Goal: Transaction & Acquisition: Purchase product/service

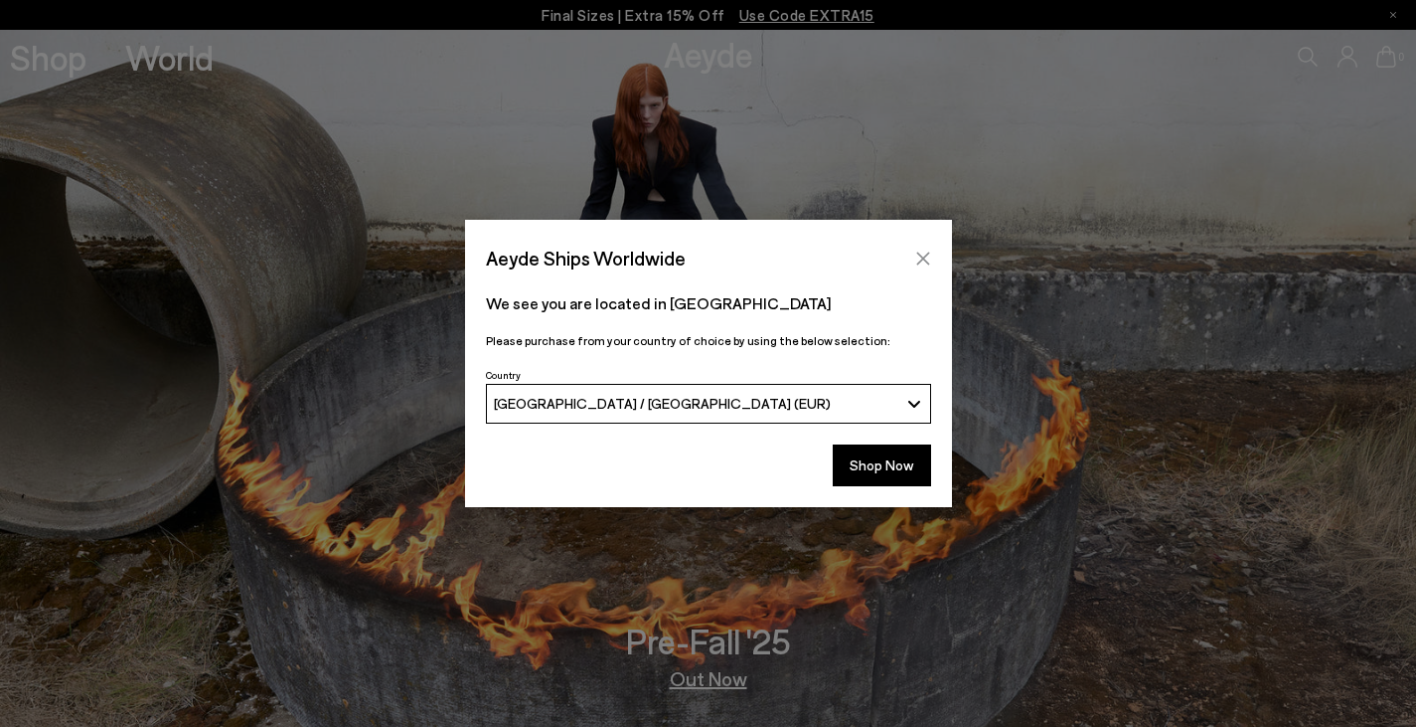
click at [930, 264] on icon "Close" at bounding box center [923, 258] width 16 height 16
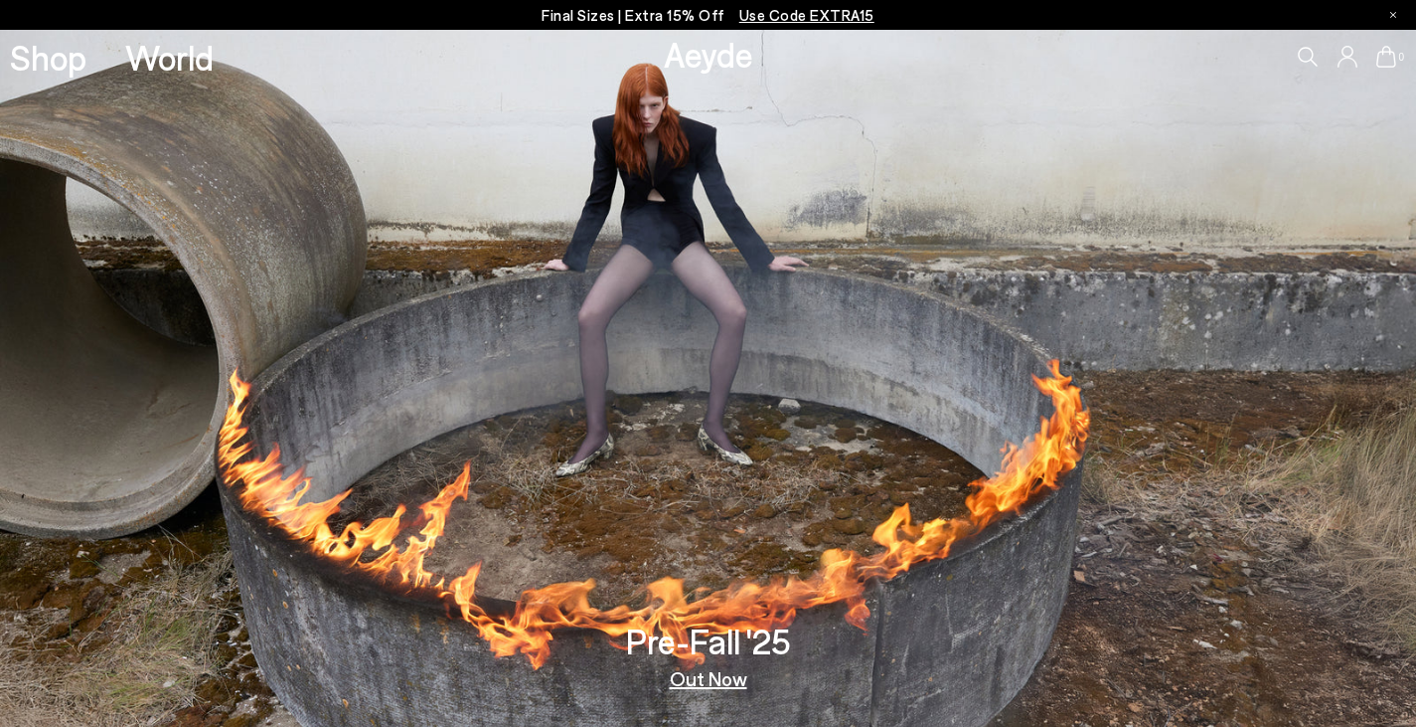
click at [28, 71] on link "Shop" at bounding box center [48, 57] width 77 height 35
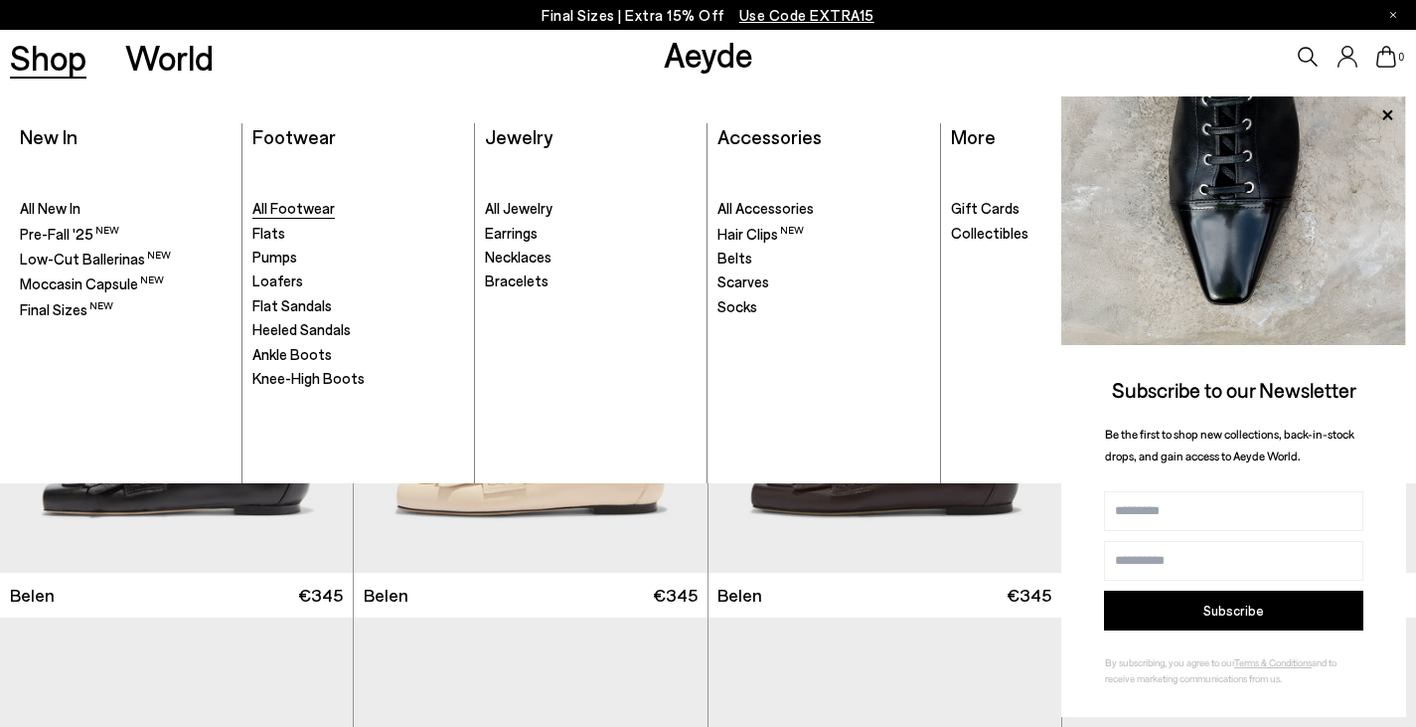
click at [322, 215] on span "All Footwear" at bounding box center [293, 208] width 82 height 18
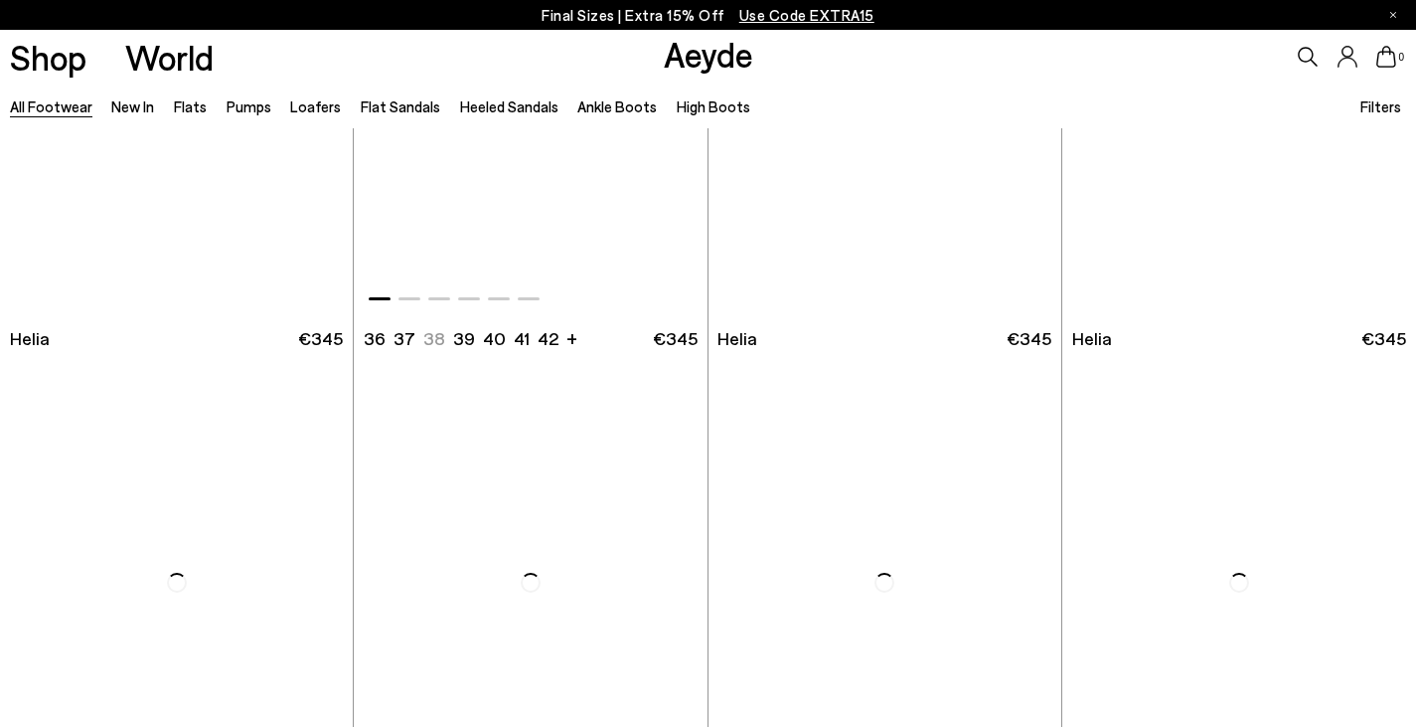
scroll to position [4175, 0]
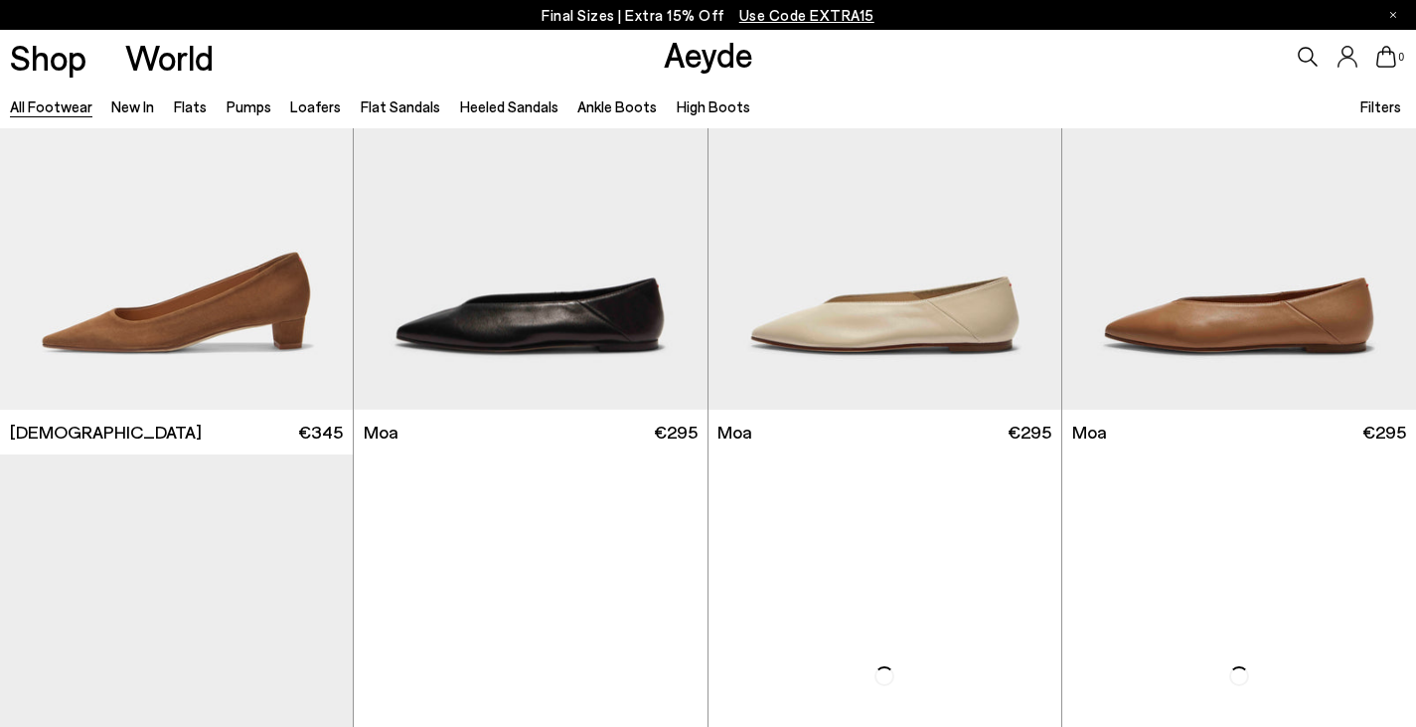
scroll to position [8250, 0]
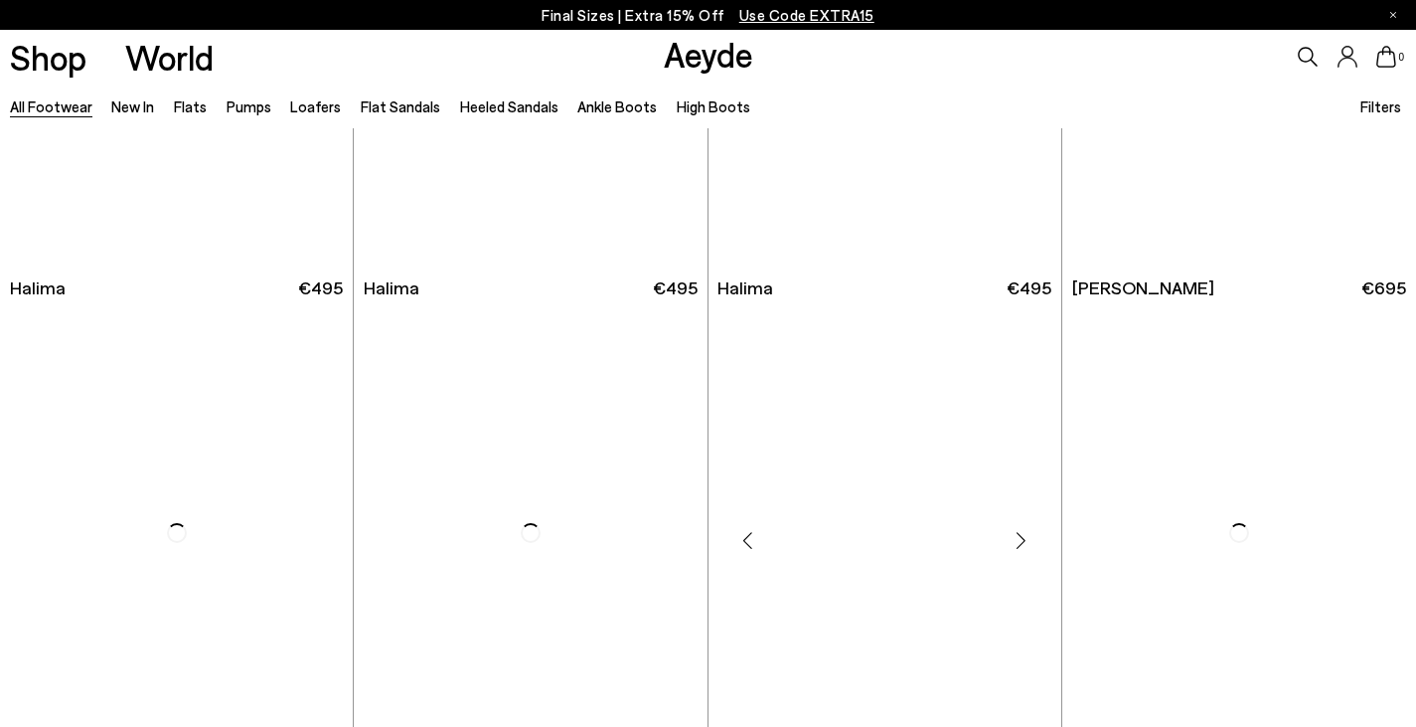
scroll to position [12325, 0]
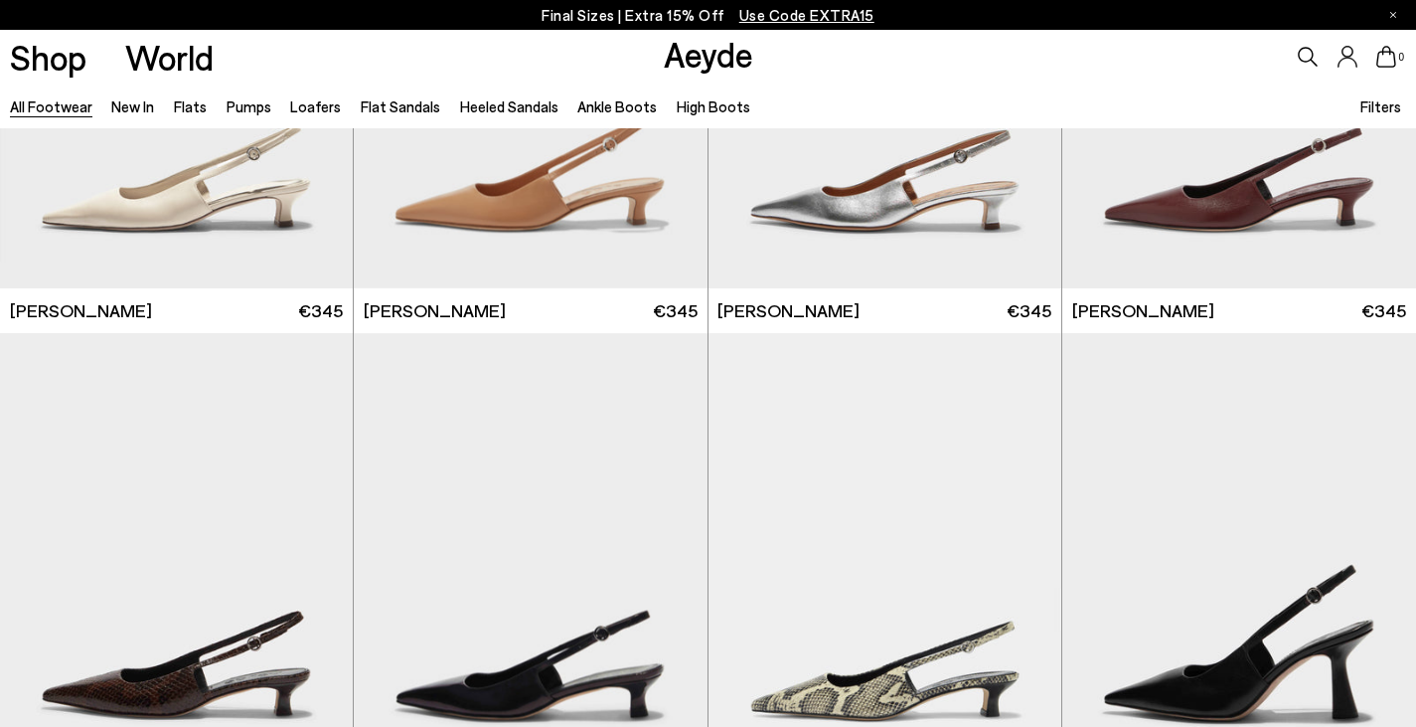
scroll to position [14711, 0]
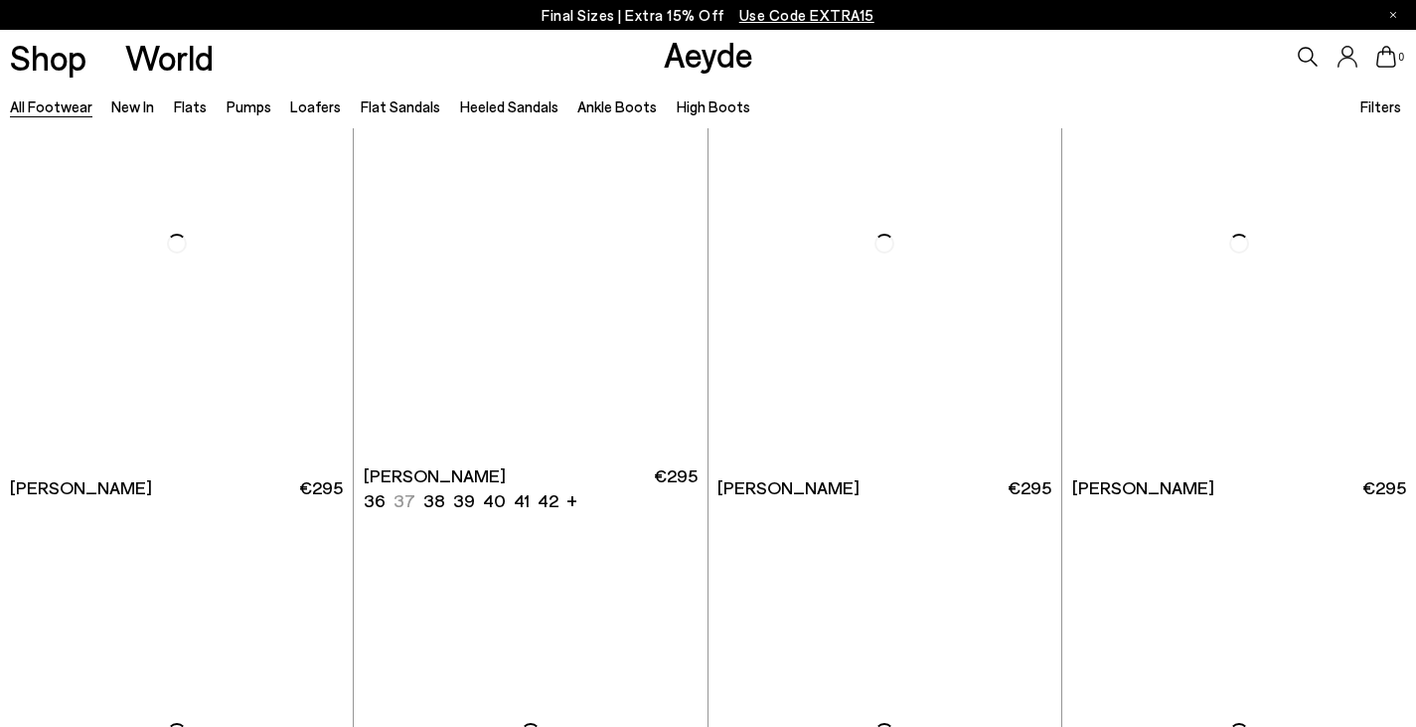
scroll to position [18587, 0]
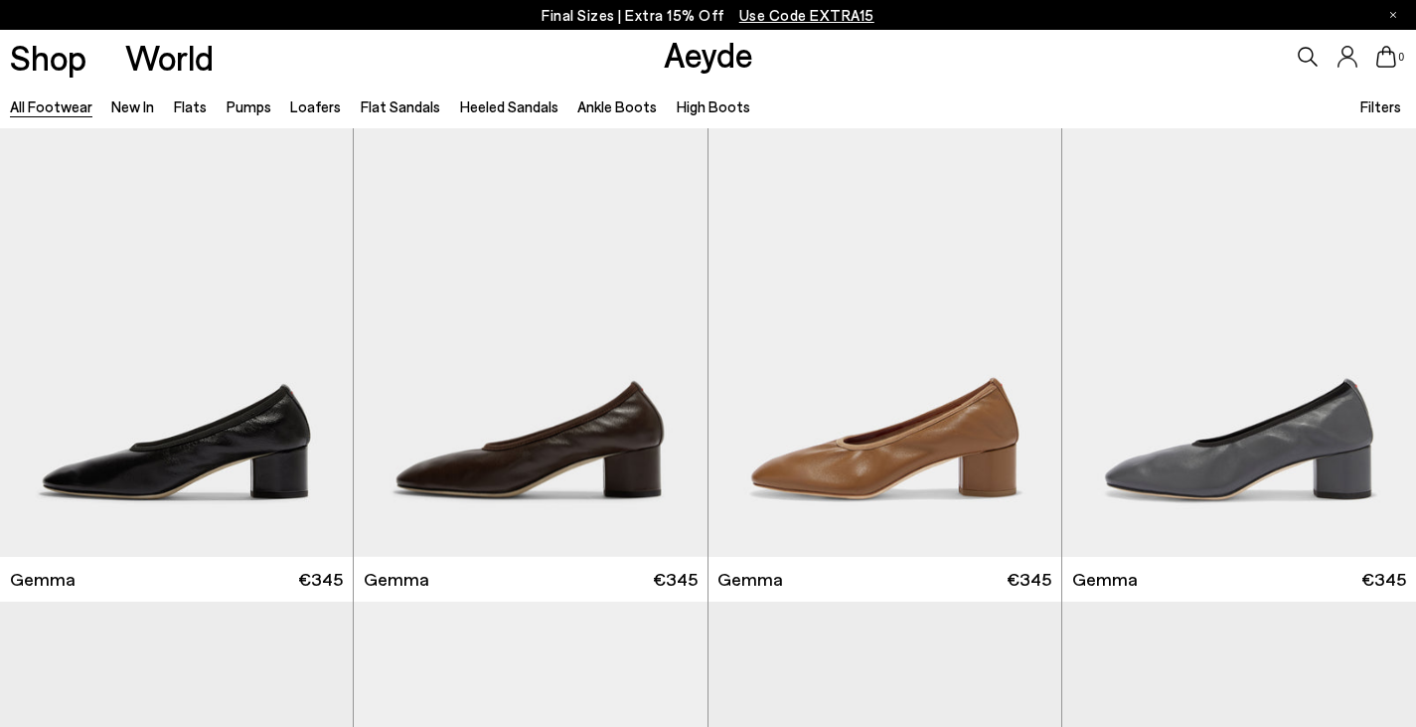
scroll to position [18289, 0]
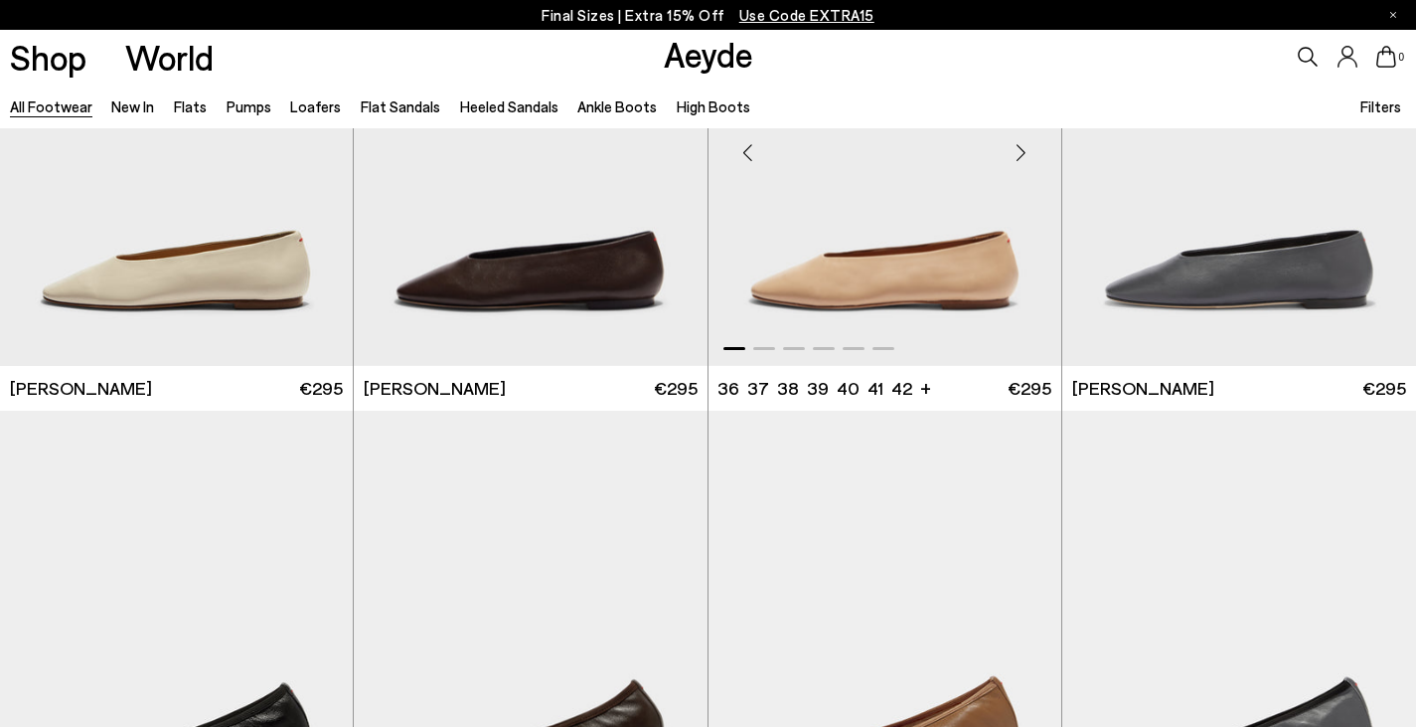
click at [1013, 151] on div "Next slide" at bounding box center [1022, 152] width 60 height 60
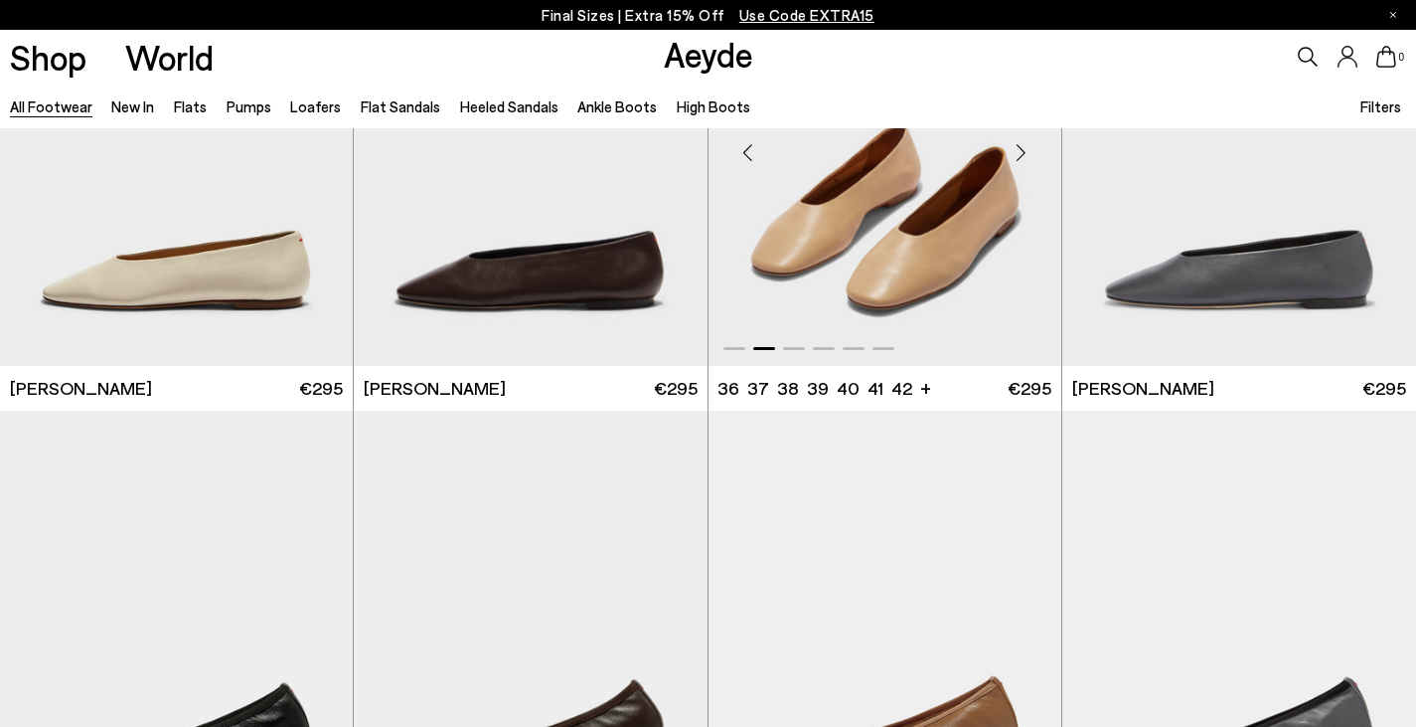
click at [1013, 151] on div "Next slide" at bounding box center [1022, 152] width 60 height 60
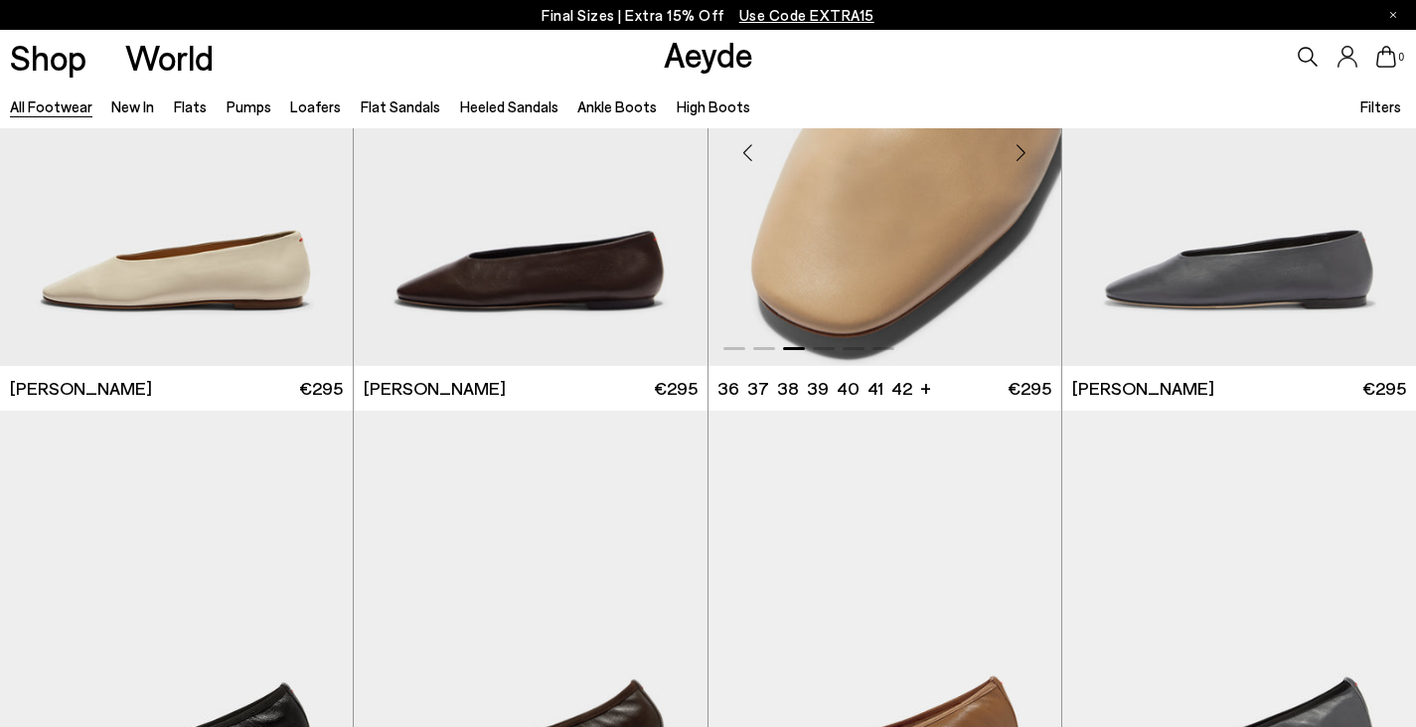
click at [1013, 151] on div "Next slide" at bounding box center [1022, 152] width 60 height 60
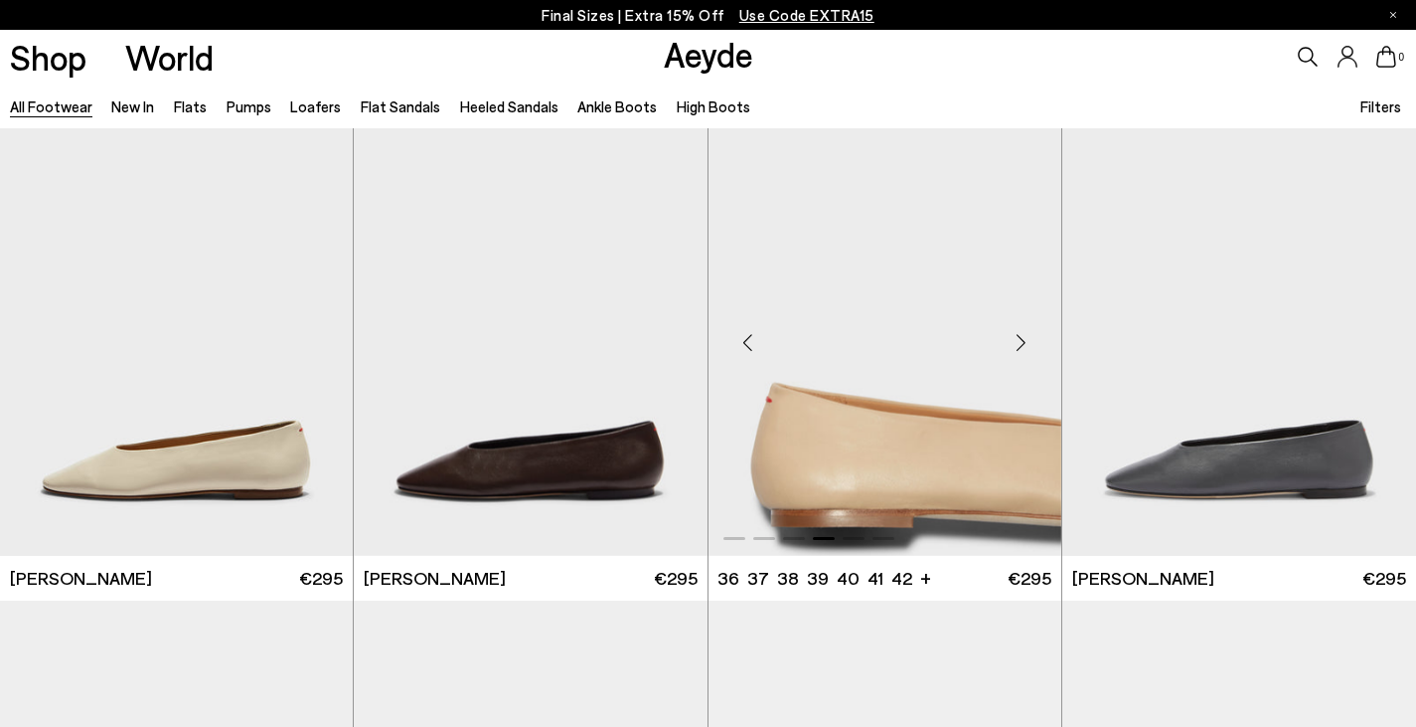
scroll to position [18090, 0]
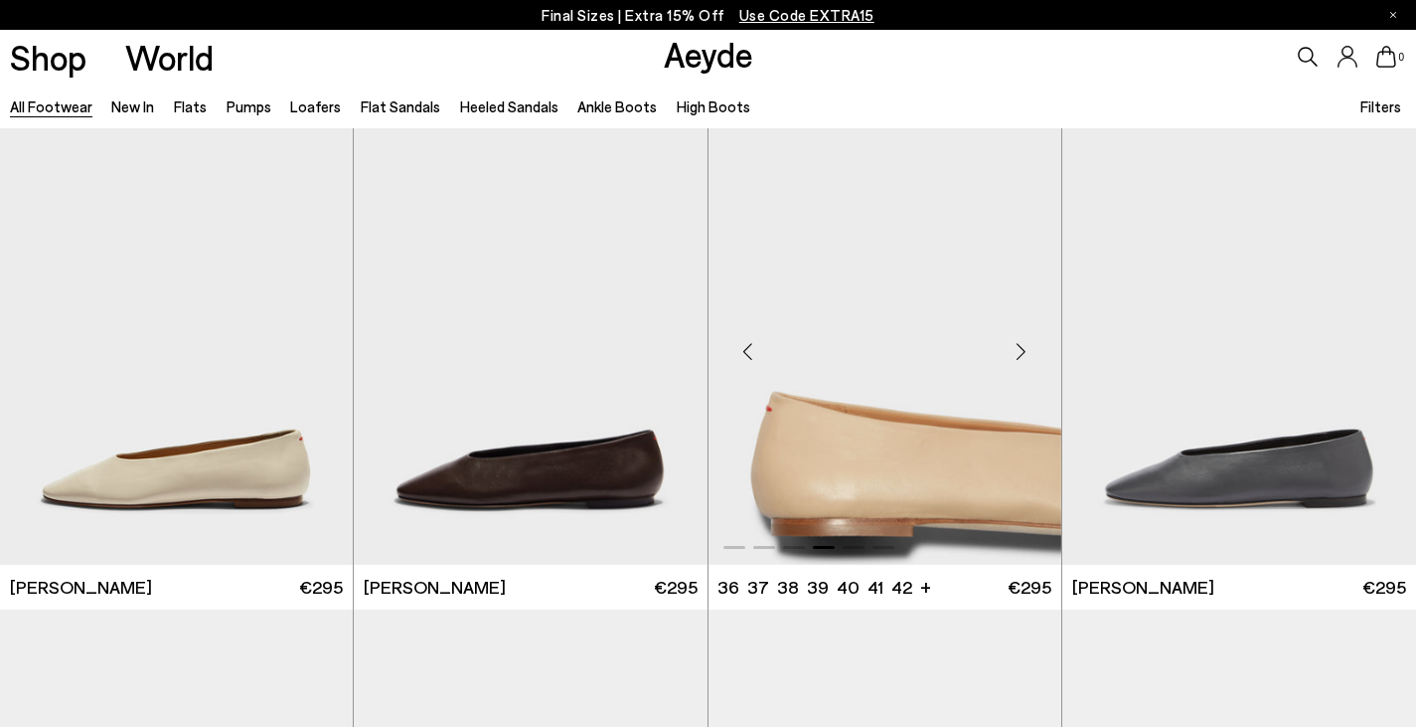
click at [1023, 357] on div "Next slide" at bounding box center [1022, 351] width 60 height 60
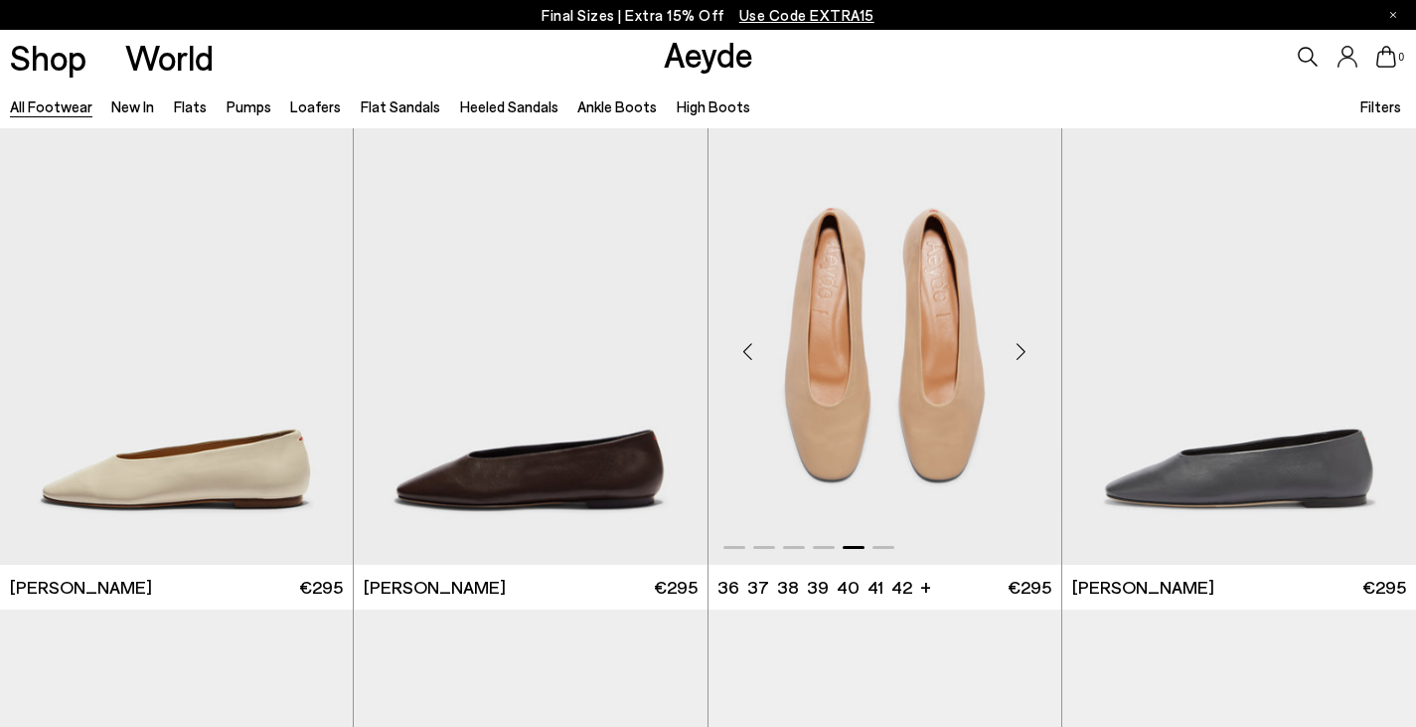
click at [1024, 355] on div "Next slide" at bounding box center [1022, 351] width 60 height 60
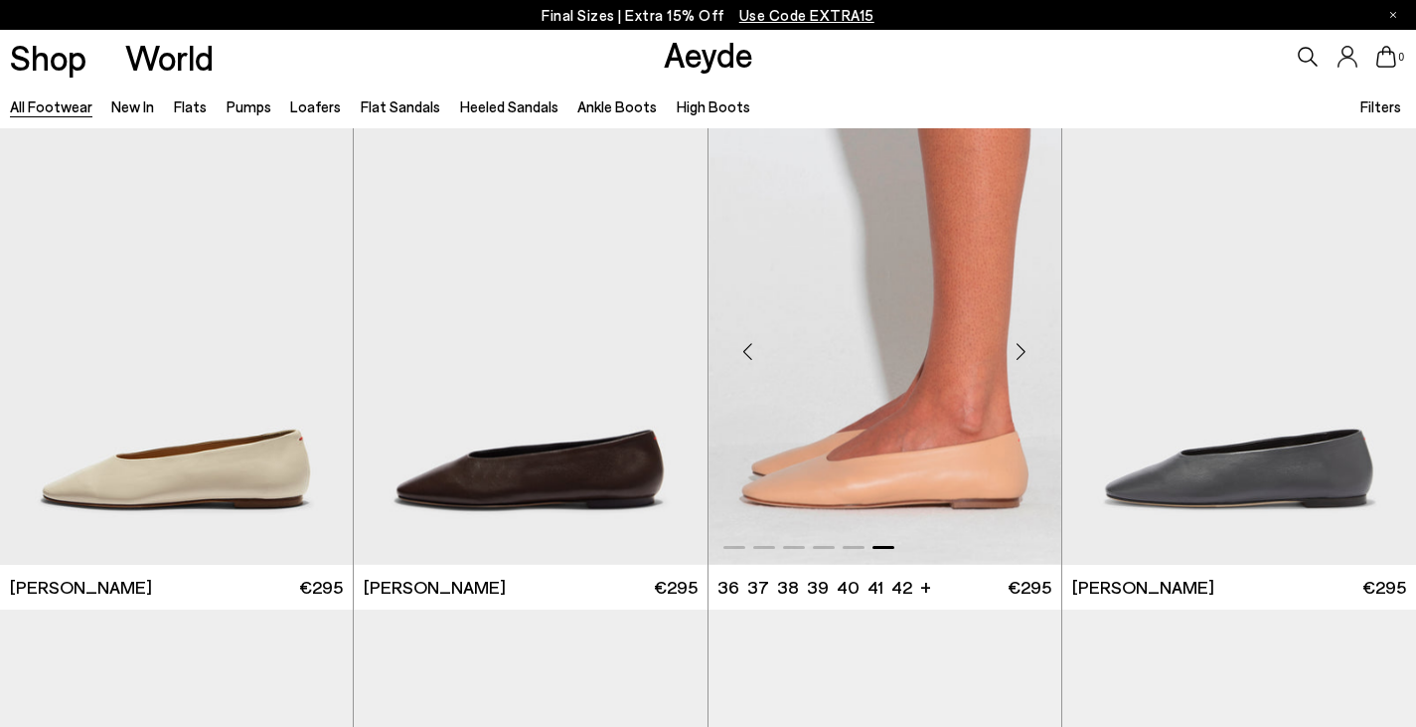
click at [1024, 355] on div "Next slide" at bounding box center [1022, 351] width 60 height 60
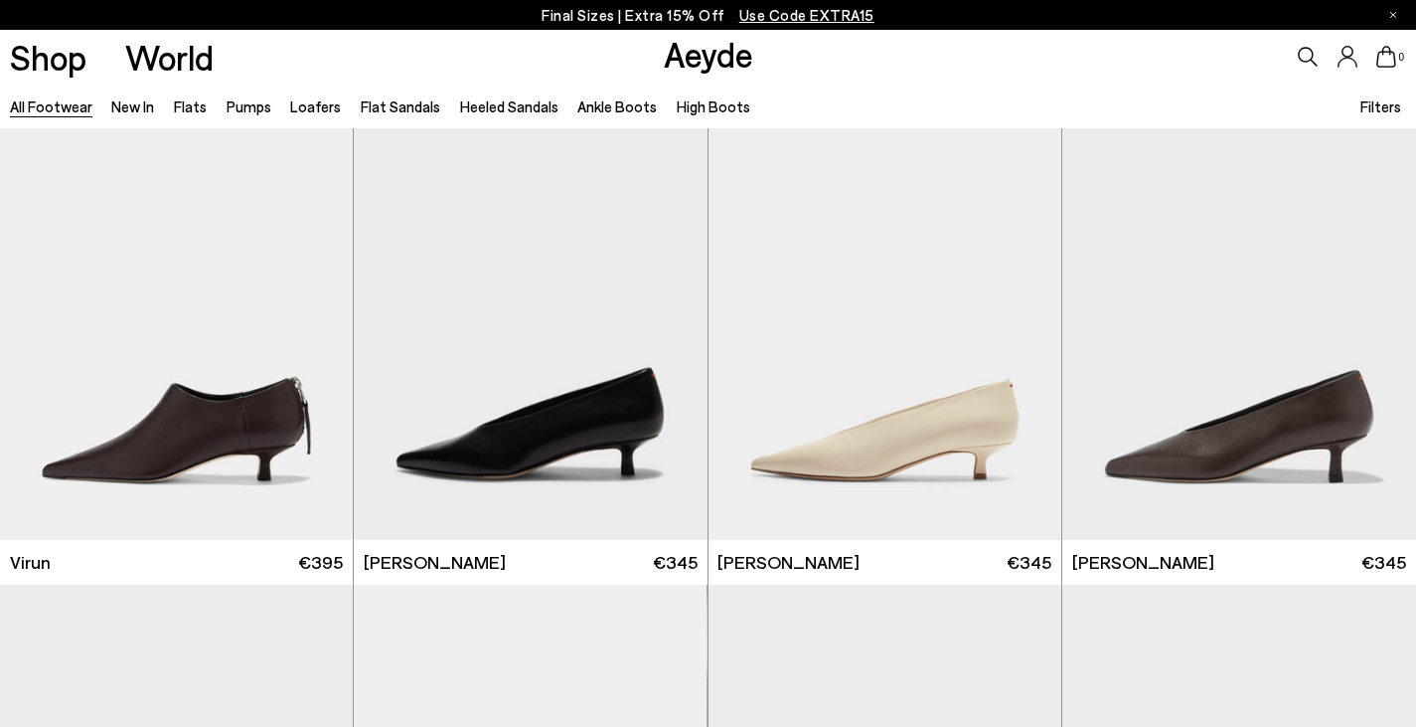
scroll to position [0, 0]
